Goal: Task Accomplishment & Management: Use online tool/utility

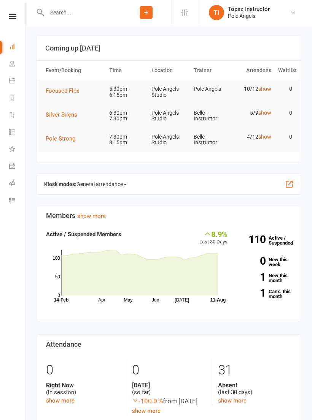
click at [11, 18] on icon at bounding box center [12, 16] width 7 height 5
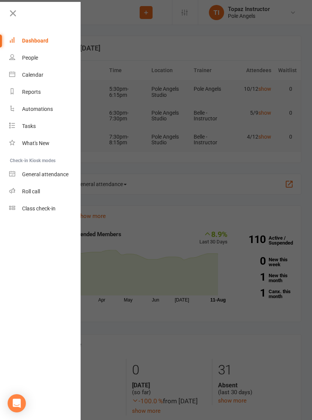
click at [45, 193] on link "Roll call" at bounding box center [45, 191] width 72 height 17
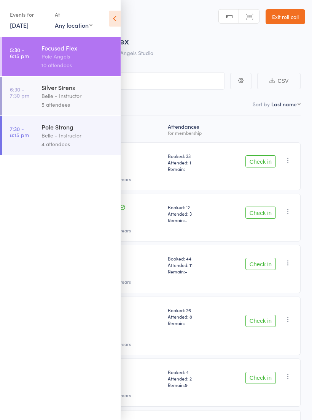
click at [208, 84] on input "search" at bounding box center [117, 80] width 213 height 17
click at [115, 16] on icon at bounding box center [115, 19] width 12 height 16
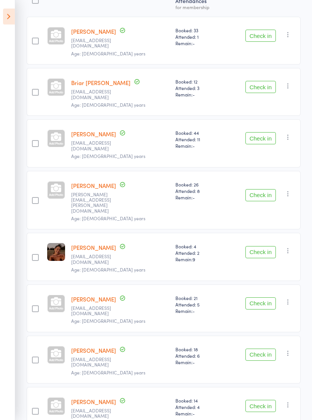
scroll to position [129, 0]
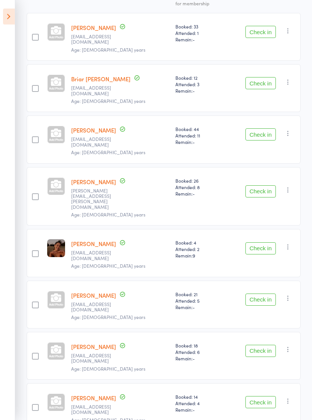
click at [264, 129] on button "Check in" at bounding box center [260, 135] width 30 height 12
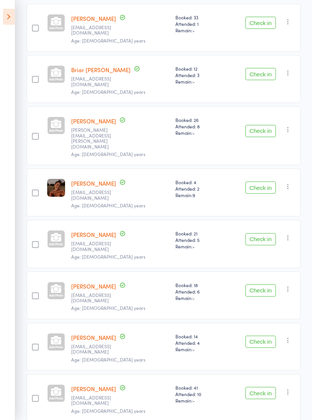
scroll to position [156, 0]
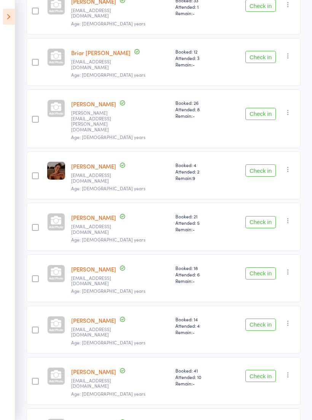
click at [263, 420] on button "Check in" at bounding box center [260, 428] width 30 height 12
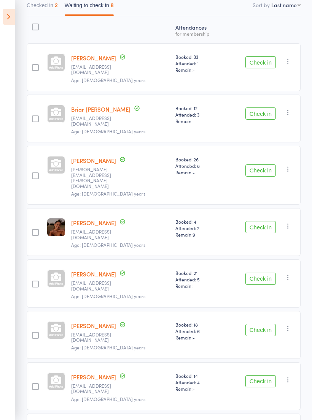
scroll to position [110, 0]
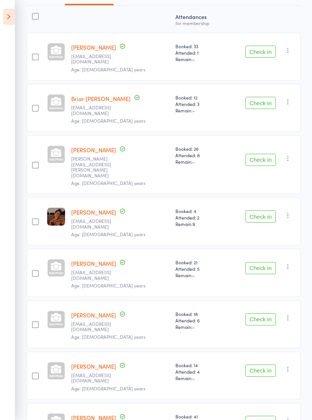
click at [257, 314] on button "Check in" at bounding box center [260, 320] width 30 height 12
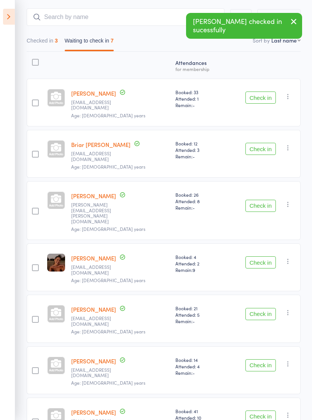
click at [262, 144] on button "Check in" at bounding box center [260, 149] width 30 height 12
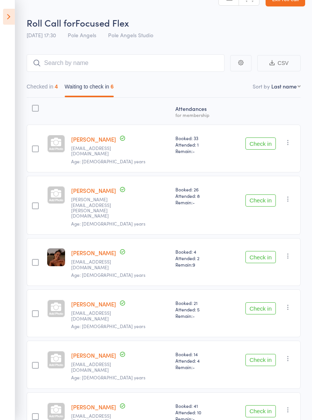
click at [260, 290] on div "Check in Check in Send message Add Note Remove [PERSON_NAME] absent" at bounding box center [262, 314] width 76 height 48
click at [262, 290] on div "Check in Check in Send message Add Note Remove [PERSON_NAME] absent" at bounding box center [262, 314] width 76 height 48
click at [258, 290] on div "Check in Check in Send message Add Note Remove [PERSON_NAME] absent" at bounding box center [262, 314] width 76 height 48
click at [265, 303] on button "Check in" at bounding box center [260, 309] width 30 height 12
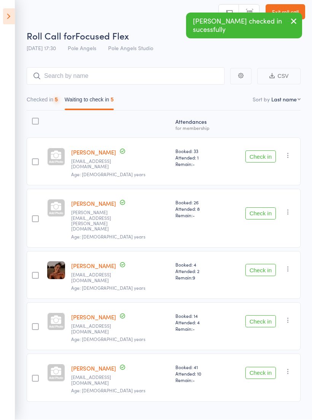
scroll to position [5, 0]
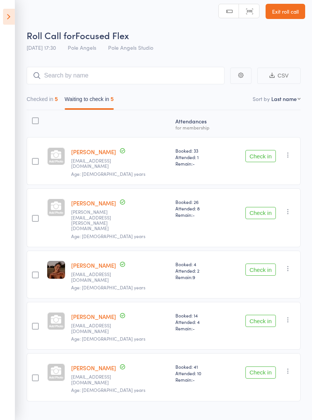
click at [257, 264] on button "Check in" at bounding box center [260, 270] width 30 height 12
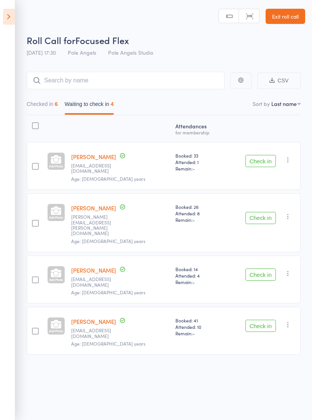
click at [268, 212] on button "Check in" at bounding box center [260, 218] width 30 height 12
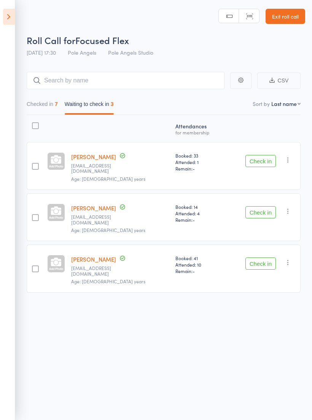
click at [265, 258] on button "Check in" at bounding box center [260, 264] width 30 height 12
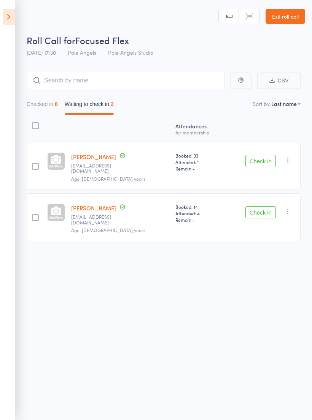
click at [44, 100] on button "Checked in 8" at bounding box center [42, 105] width 31 height 17
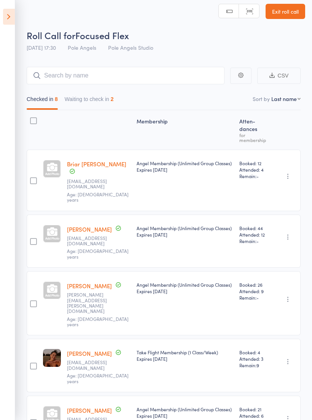
click at [88, 100] on button "Waiting to check in 2" at bounding box center [89, 100] width 49 height 17
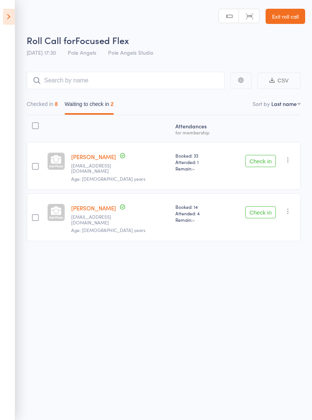
click at [45, 99] on button "Checked in 8" at bounding box center [42, 105] width 31 height 17
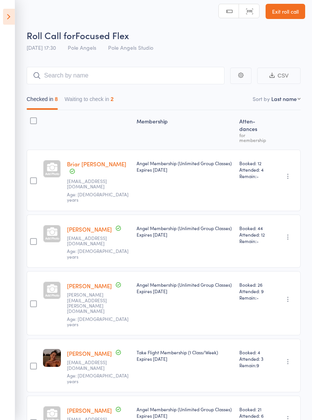
click at [81, 104] on button "Waiting to check in 2" at bounding box center [89, 100] width 49 height 17
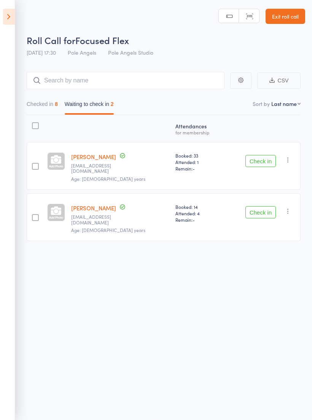
click at [262, 206] on button "Check in" at bounding box center [260, 212] width 30 height 12
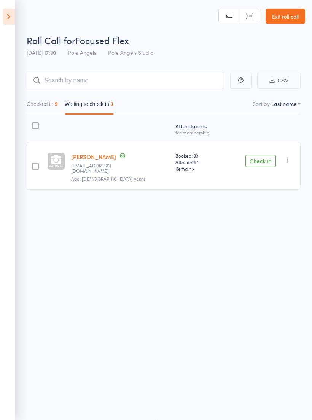
click at [265, 155] on button "Check in" at bounding box center [260, 161] width 30 height 12
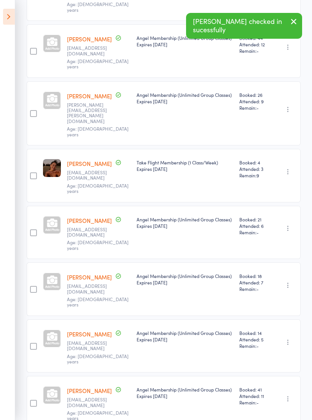
scroll to position [256, 0]
